Goal: Task Accomplishment & Management: Manage account settings

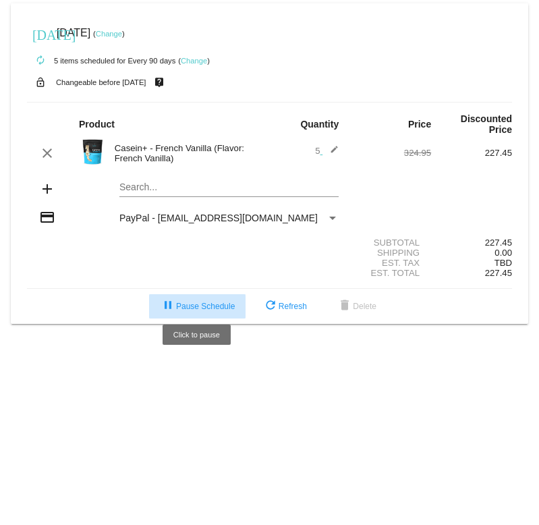
click at [200, 302] on span "pause Pause Schedule" at bounding box center [197, 306] width 75 height 9
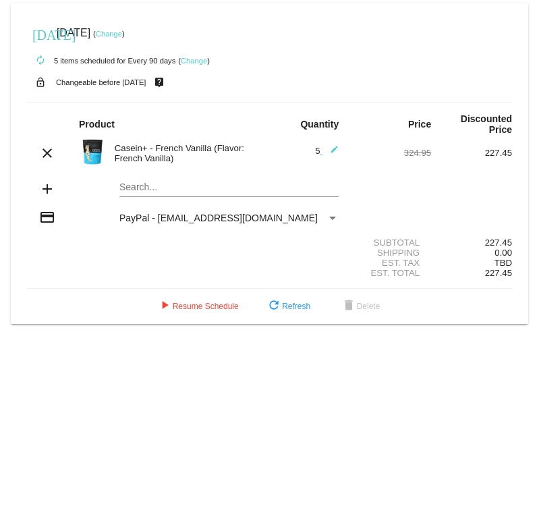
click at [194, 60] on link "Change" at bounding box center [194, 61] width 26 height 8
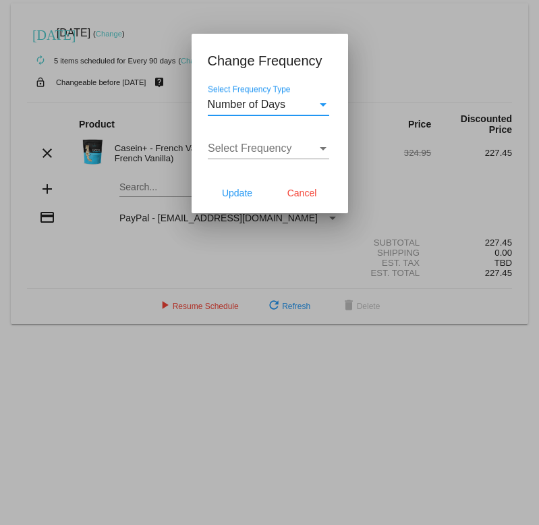
click at [321, 107] on div "Select Frequency Type" at bounding box center [323, 105] width 12 height 12
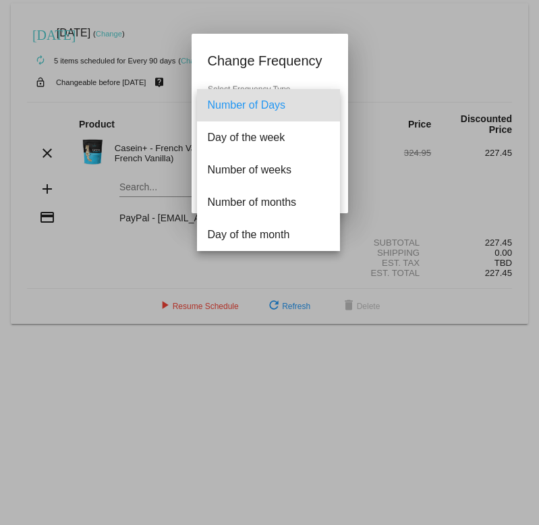
click at [391, 69] on div at bounding box center [269, 262] width 539 height 525
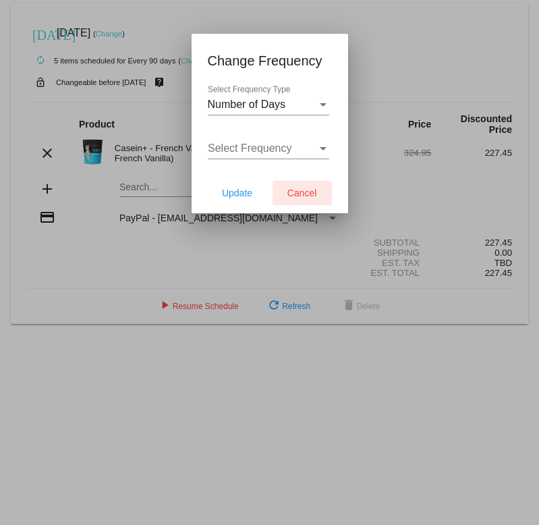
click at [304, 196] on span "Cancel" at bounding box center [302, 193] width 30 height 11
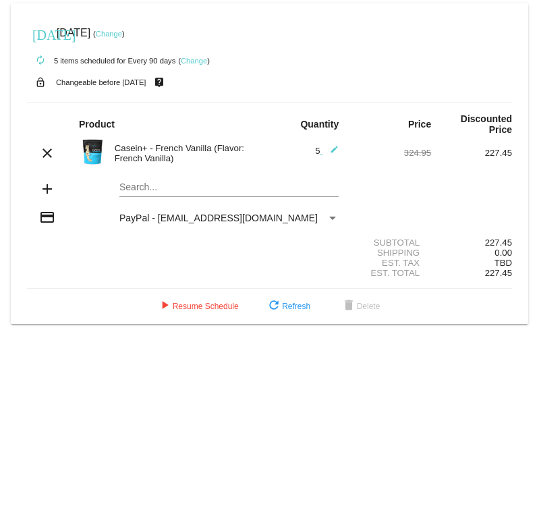
click at [122, 32] on link "Change" at bounding box center [109, 34] width 26 height 8
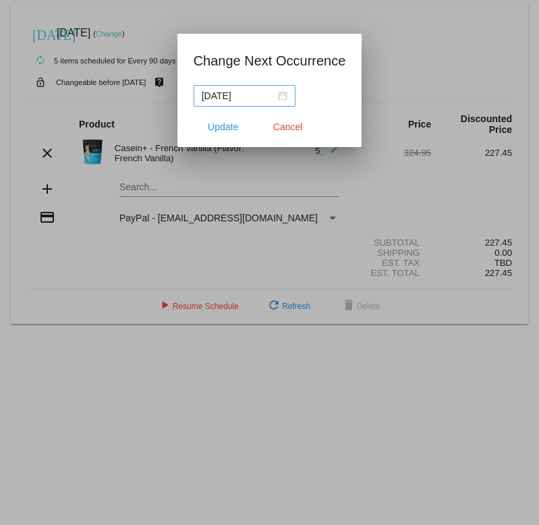
click at [278, 96] on div "[DATE]" at bounding box center [245, 95] width 86 height 15
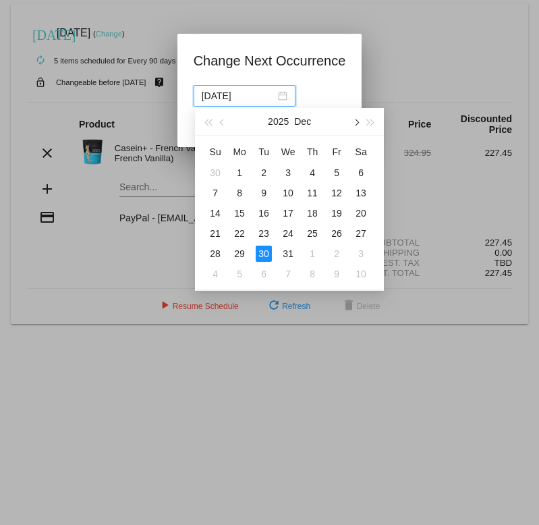
click at [354, 123] on span "button" at bounding box center [356, 122] width 7 height 7
click at [339, 235] on div "27" at bounding box center [337, 233] width 16 height 16
type input "[DATE]"
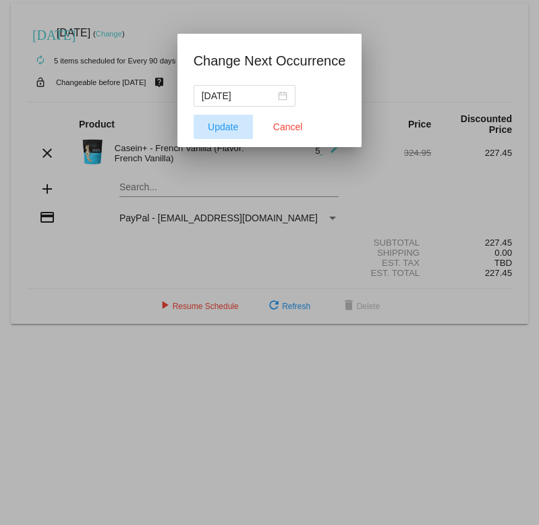
click at [235, 130] on span "Update" at bounding box center [223, 126] width 30 height 11
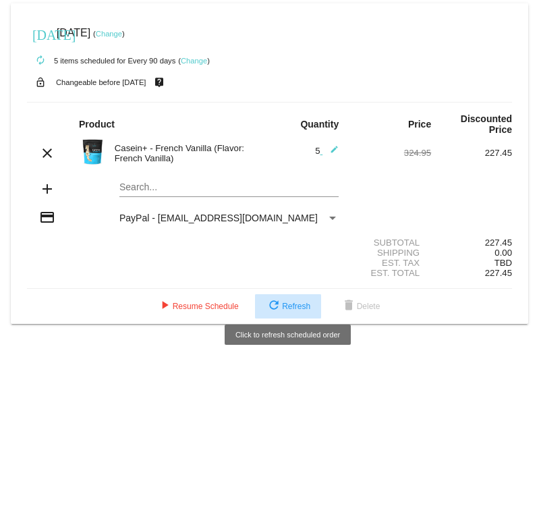
click at [302, 302] on span "refresh Refresh" at bounding box center [288, 306] width 45 height 9
